Goal: Information Seeking & Learning: Check status

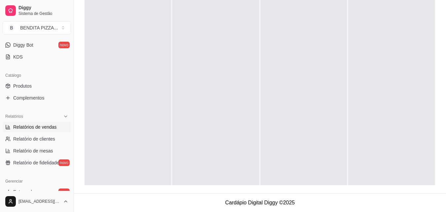
scroll to position [101, 0]
click at [47, 128] on span "Relatórios de vendas" at bounding box center [35, 127] width 44 height 7
select select "ALL"
select select "0"
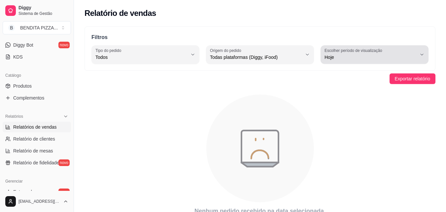
click at [423, 56] on icon "button" at bounding box center [422, 54] width 5 height 5
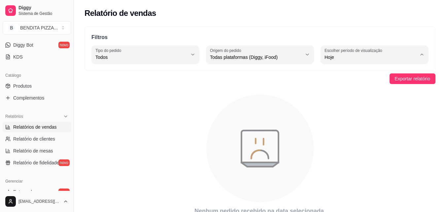
click at [381, 87] on span "Ontem" at bounding box center [371, 84] width 87 height 6
type input "1"
select select "1"
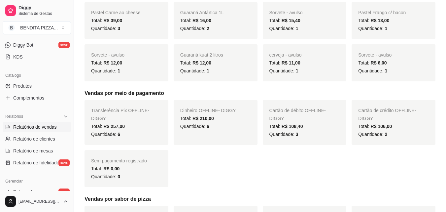
scroll to position [370, 0]
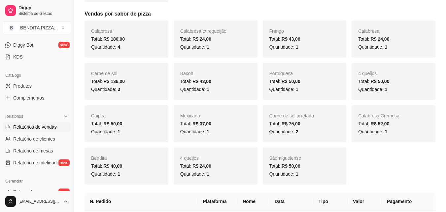
click at [446, 149] on div "Filtros ALL Tipo do pedido Todos Entrega Retirada Mesa Consumo local Tipo do pe…" at bounding box center [260, 179] width 372 height 1054
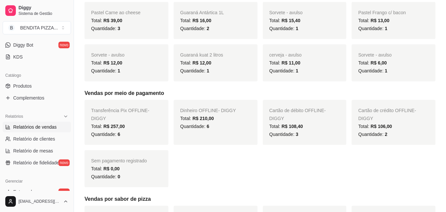
scroll to position [176, 0]
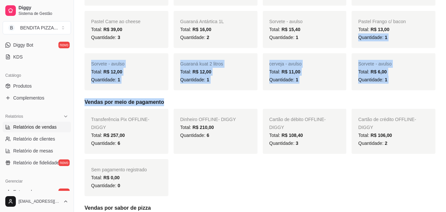
drag, startPoint x: 445, startPoint y: 29, endPoint x: 451, endPoint y: 95, distance: 65.4
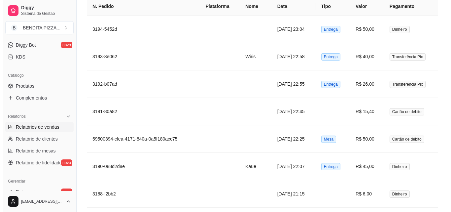
scroll to position [599, 0]
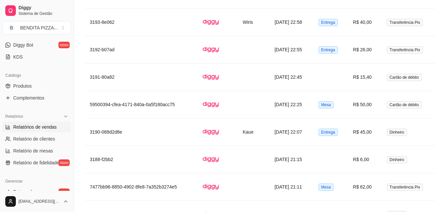
click at [282, 138] on td "[DATE] 22:07" at bounding box center [292, 131] width 44 height 27
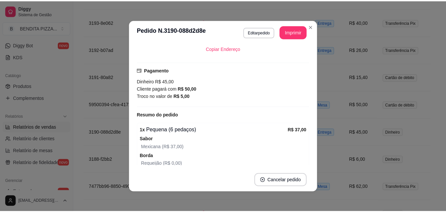
scroll to position [146, 0]
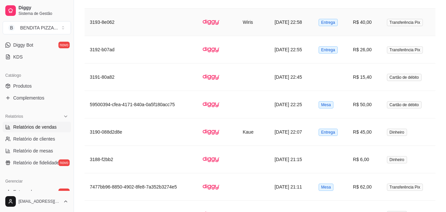
click at [312, 25] on td "[DATE] 22:58" at bounding box center [292, 22] width 44 height 27
